Goal: Task Accomplishment & Management: Complete application form

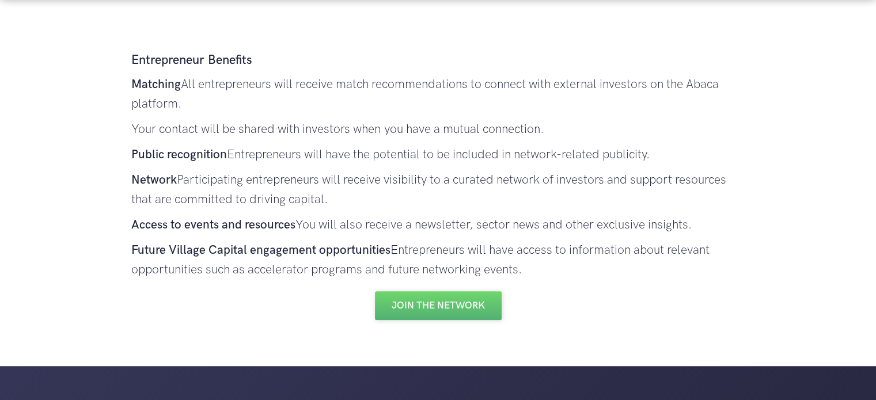
scroll to position [680, 0]
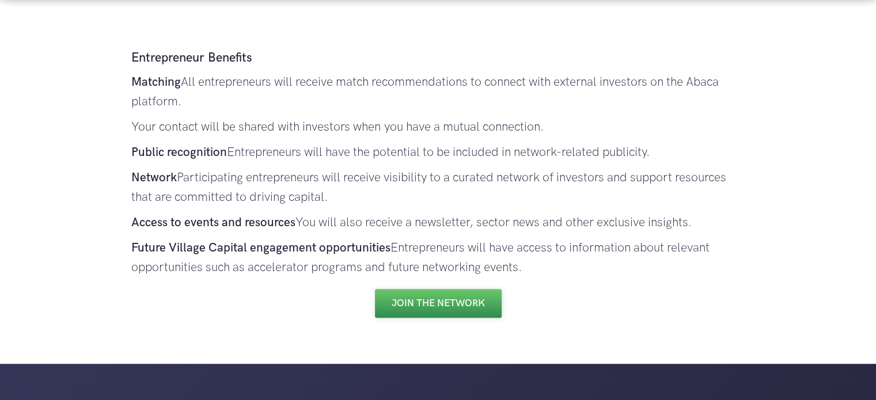
click at [433, 303] on link "Join the Network" at bounding box center [438, 303] width 127 height 29
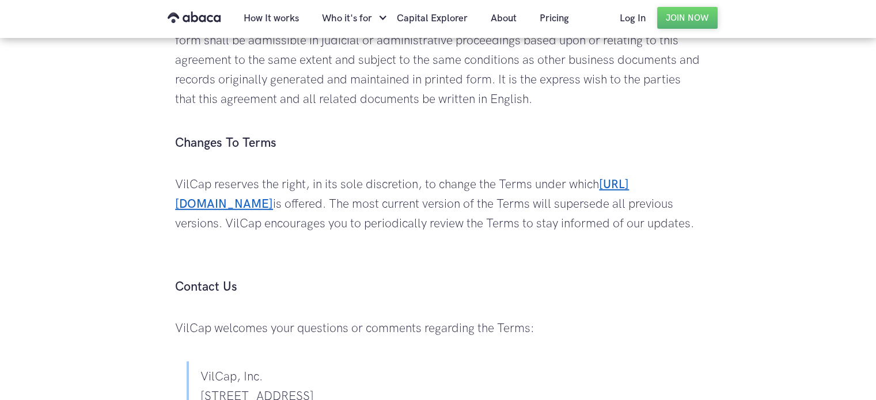
scroll to position [3182, 0]
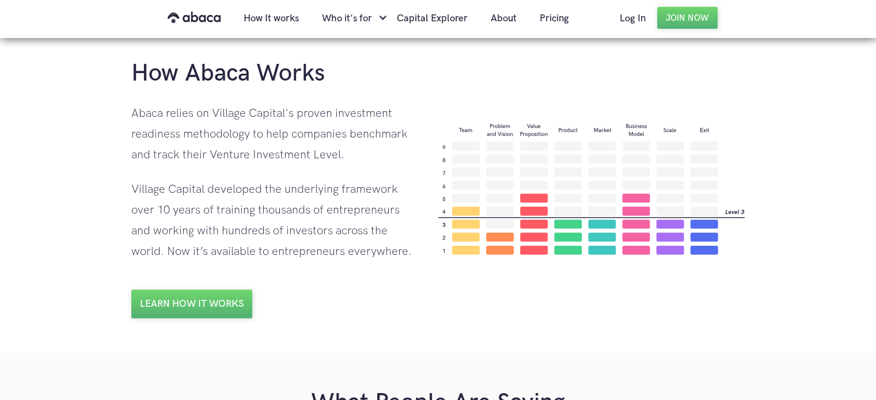
scroll to position [790, 0]
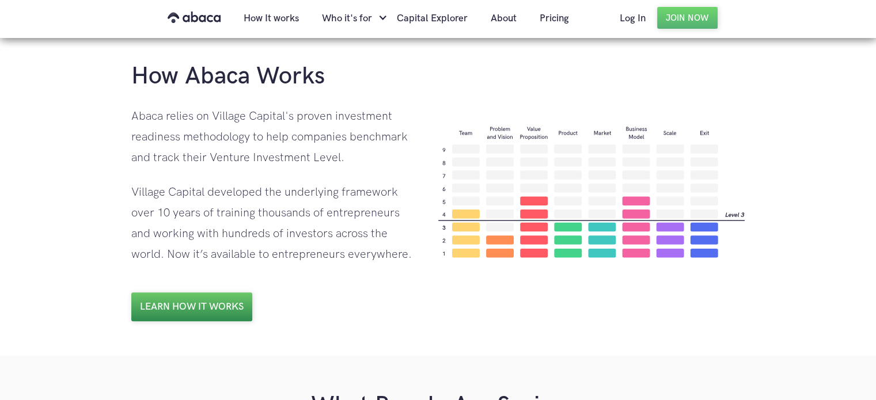
click at [210, 305] on link "Learn how it works" at bounding box center [191, 307] width 121 height 29
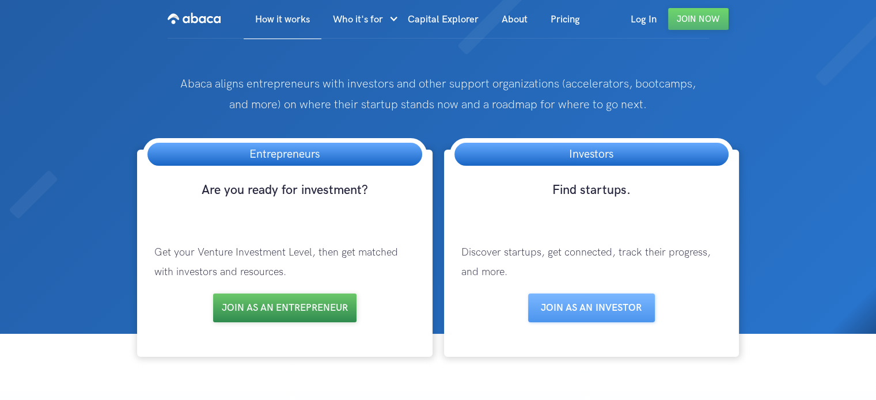
click at [290, 304] on link "Join as an entrepreneur" at bounding box center [284, 308] width 143 height 29
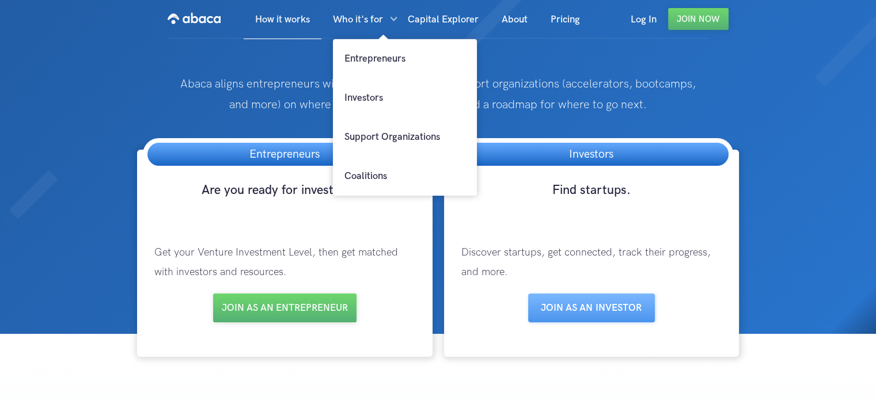
click at [391, 18] on div at bounding box center [388, 19] width 10 height 39
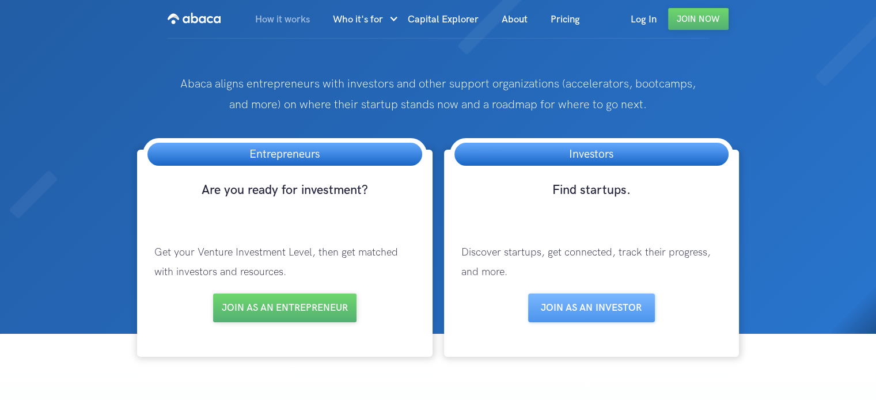
click at [297, 28] on link "How it works" at bounding box center [283, 19] width 78 height 39
